Goal: Transaction & Acquisition: Purchase product/service

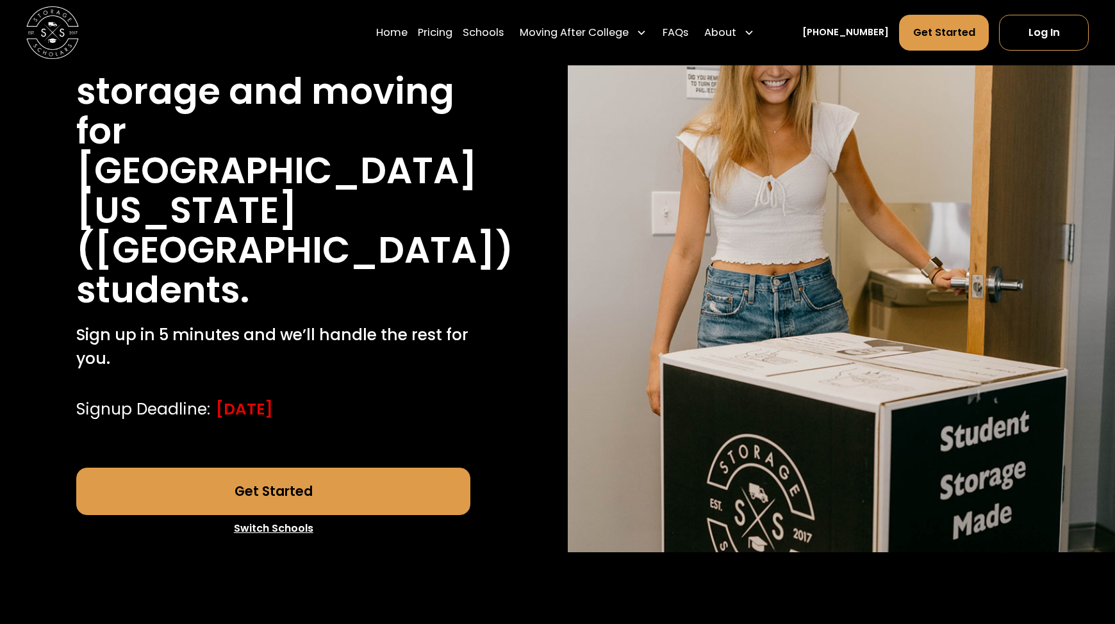
scroll to position [188, 0]
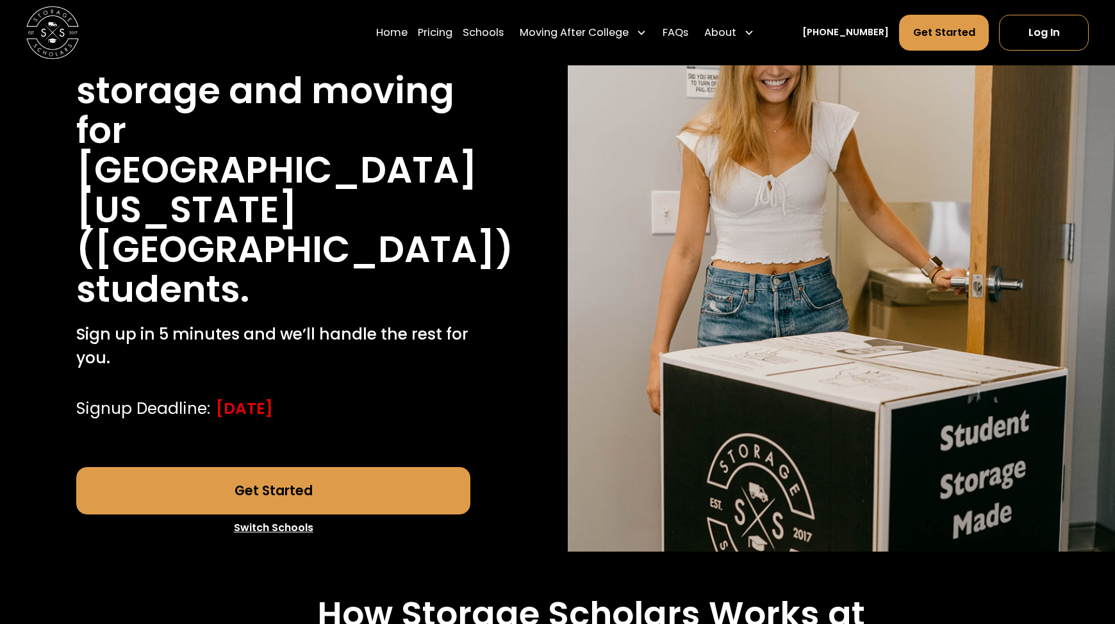
click at [303, 494] on link "Get Started" at bounding box center [273, 490] width 394 height 47
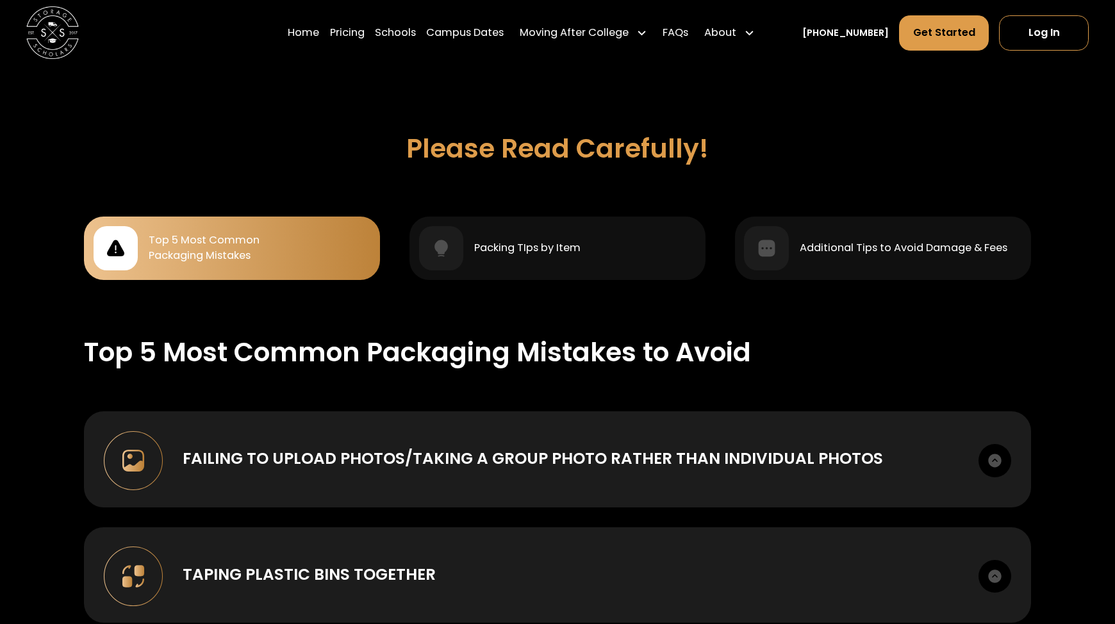
scroll to position [1126, 0]
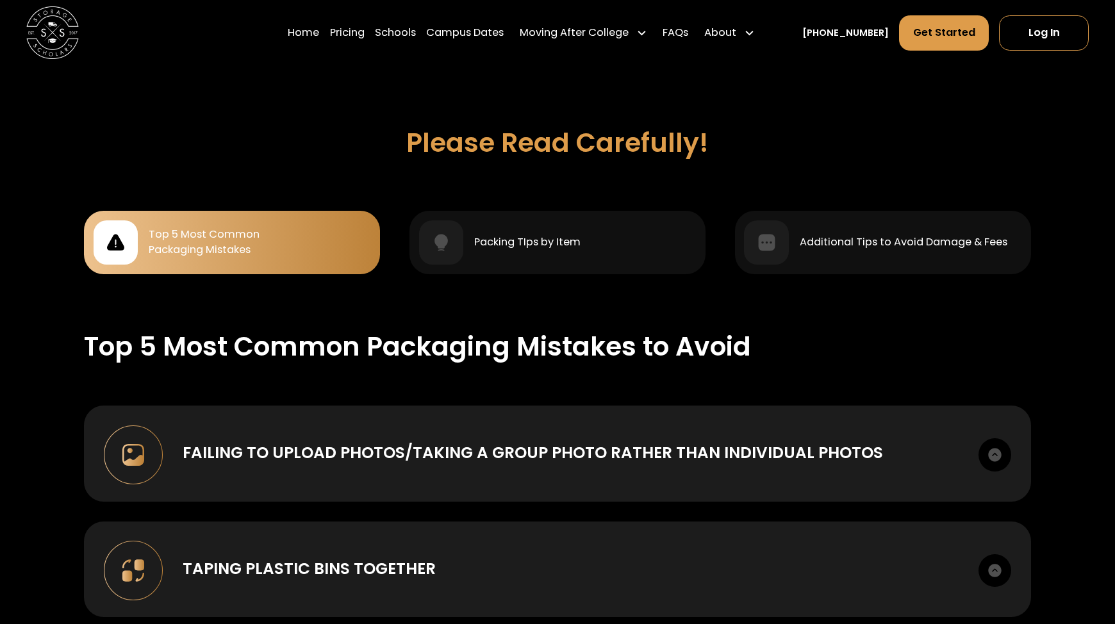
click at [298, 254] on div "Top 5 Most Common Packaging Mistakes" at bounding box center [232, 242] width 277 height 45
drag, startPoint x: 298, startPoint y: 254, endPoint x: 347, endPoint y: 344, distance: 102.4
click at [347, 344] on div "Top 5 Most Common Packaging Mistakes Packing TIps by Item Additional Tips to Av…" at bounding box center [557, 612] width 947 height 803
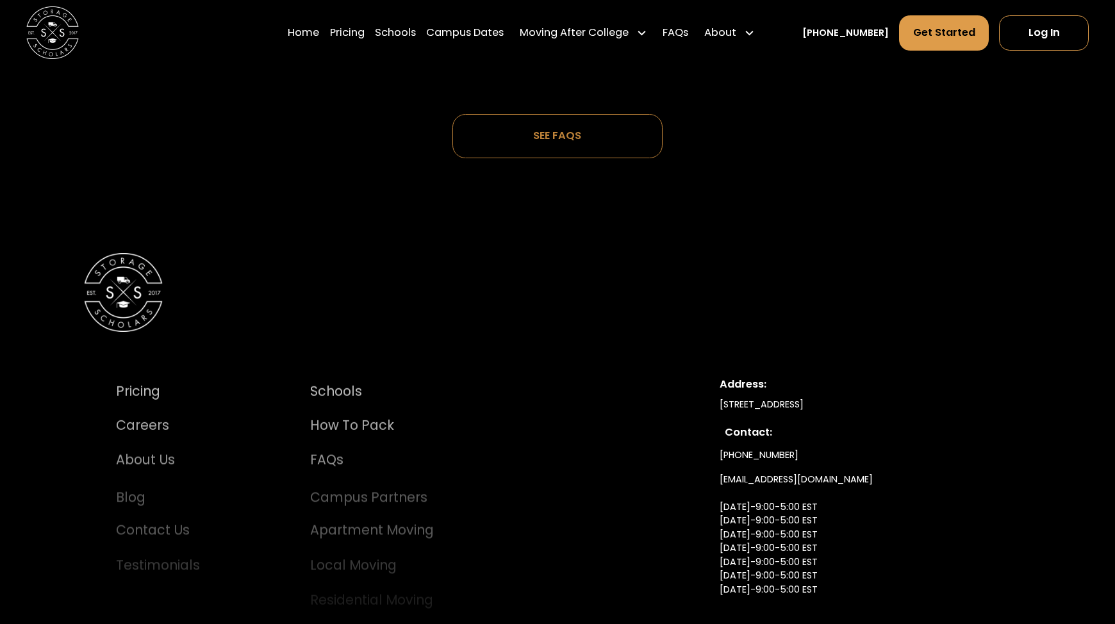
scroll to position [4180, 0]
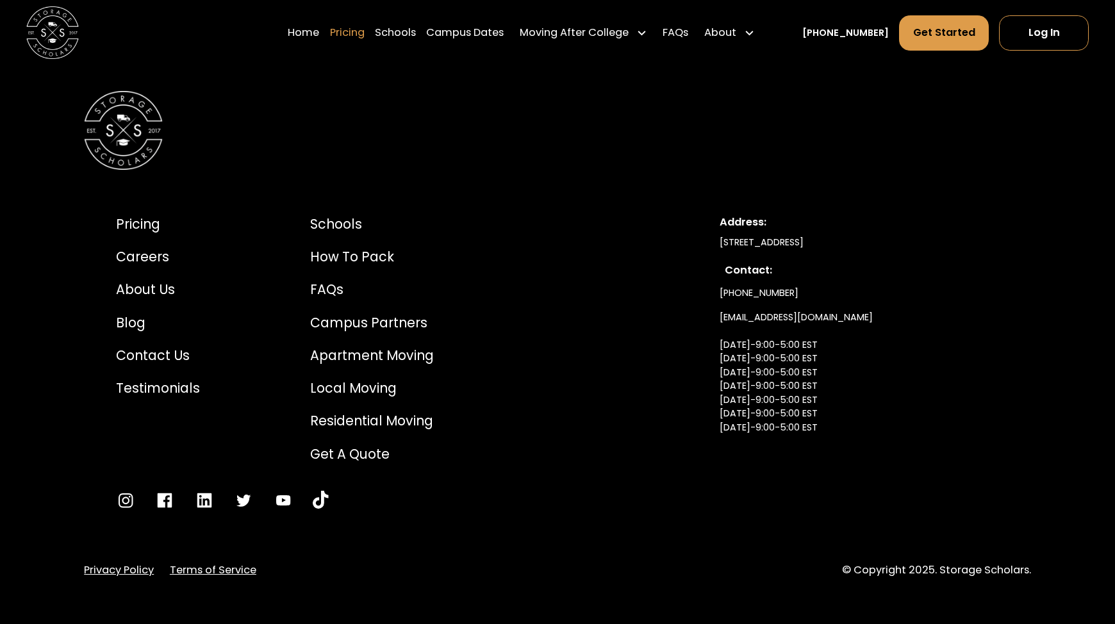
click at [353, 33] on link "Pricing" at bounding box center [347, 33] width 35 height 37
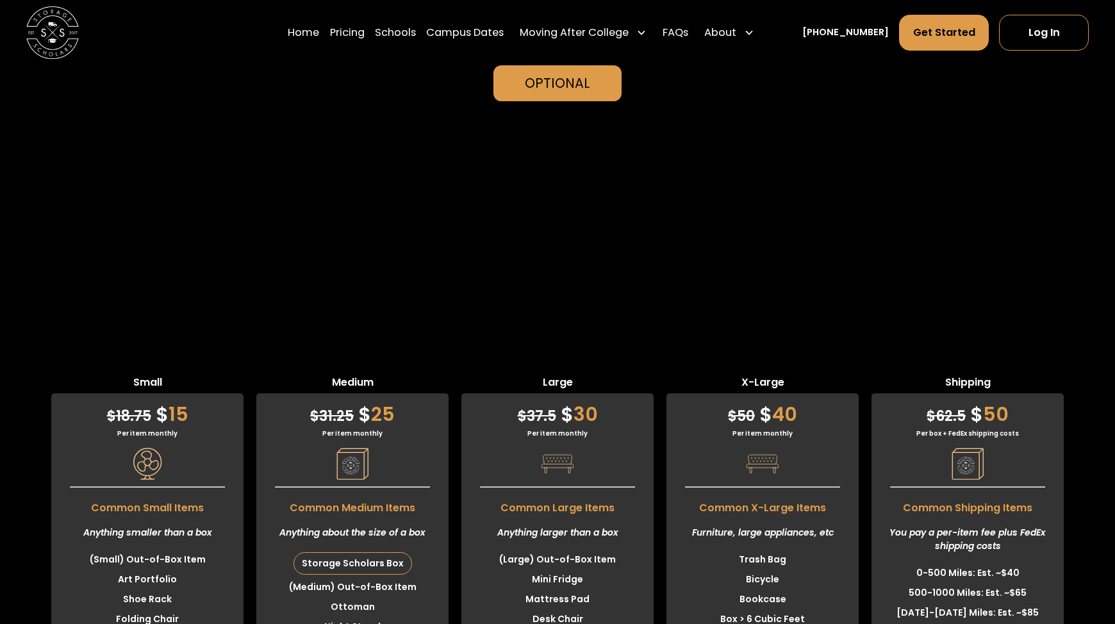
scroll to position [3073, 0]
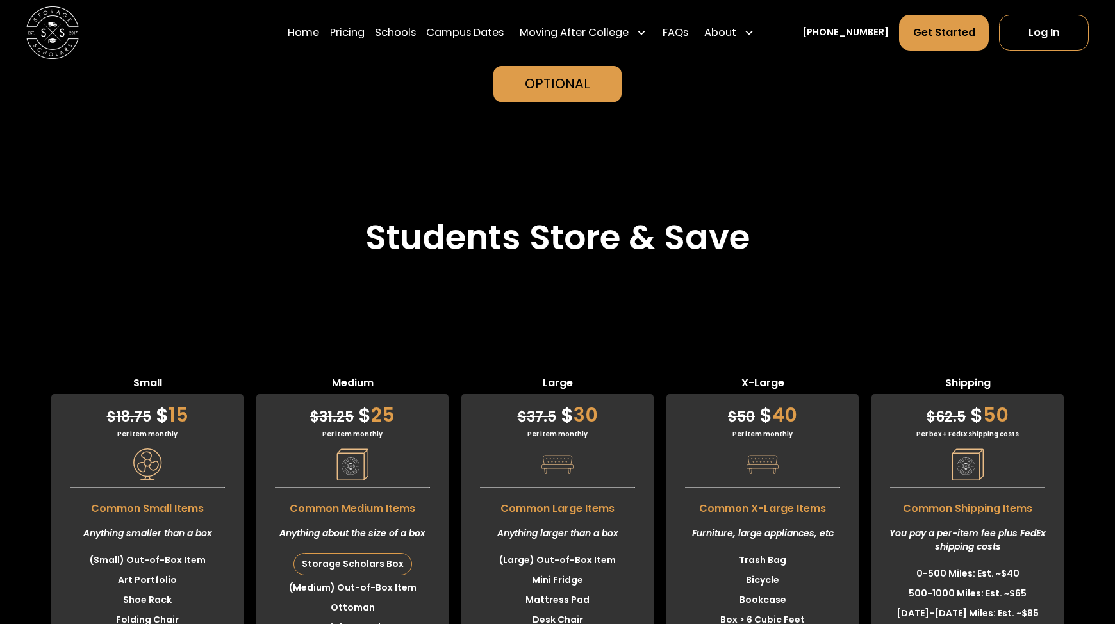
click at [709, 516] on div "Furniture, large appliances, etc" at bounding box center [762, 533] width 192 height 34
click at [747, 516] on div "Furniture, large appliances, etc" at bounding box center [762, 533] width 192 height 34
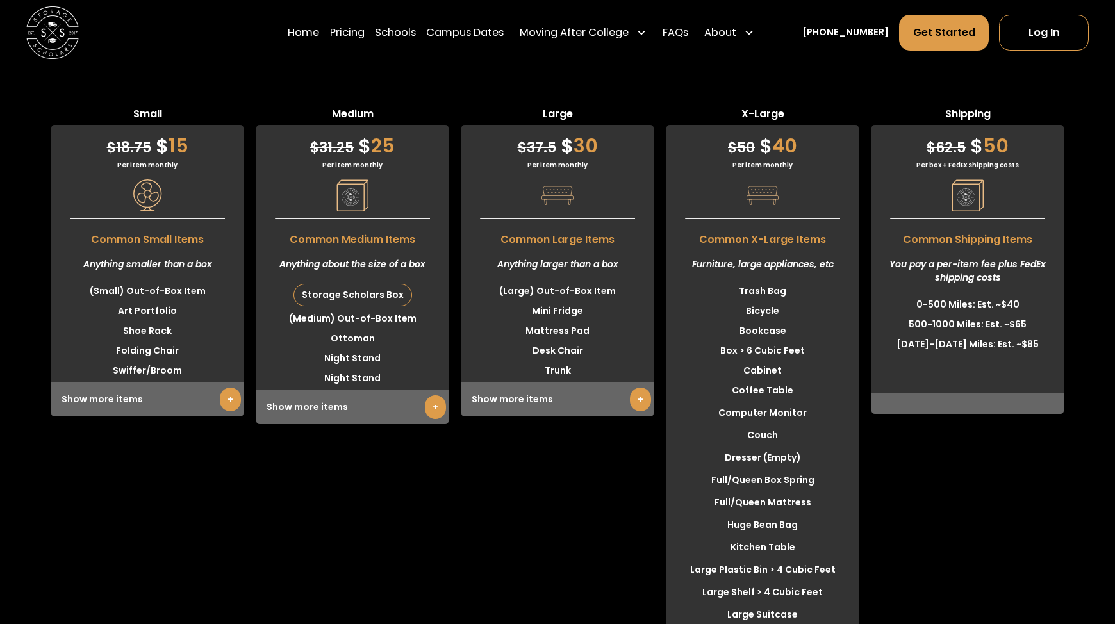
scroll to position [3336, 0]
